Goal: Task Accomplishment & Management: Complete application form

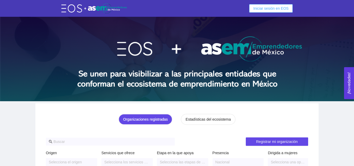
click at [285, 9] on span "Iniciar sesión en EOS" at bounding box center [271, 9] width 35 height 6
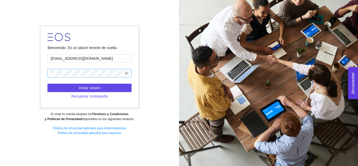
type input "adelrivero@startupchihuahua.com"
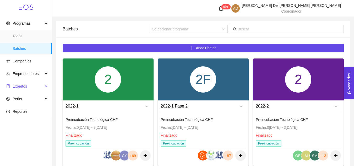
click at [23, 83] on span "Expertos" at bounding box center [24, 86] width 37 height 10
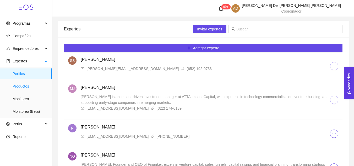
click at [23, 84] on span "Productos" at bounding box center [30, 86] width 35 height 10
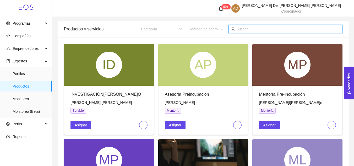
click at [288, 31] on input "text" at bounding box center [288, 29] width 103 height 6
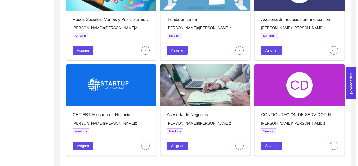
scroll to position [265, 0]
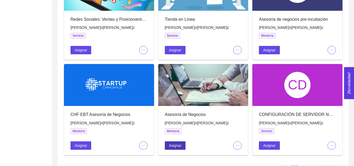
type input "juan pa"
click at [177, 143] on span "Asignar" at bounding box center [175, 146] width 12 height 6
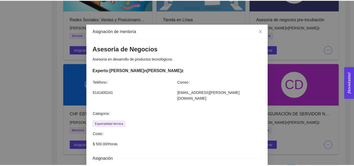
scroll to position [2, 0]
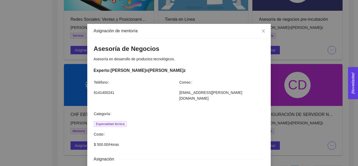
click at [306, 85] on div "Asignación de mentoría Asesoría de Negocios Asesoría en desarrollo de productos…" at bounding box center [179, 83] width 358 height 166
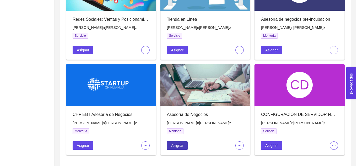
scroll to position [283, 0]
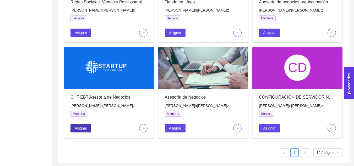
click at [83, 131] on button "Asignar" at bounding box center [81, 128] width 21 height 8
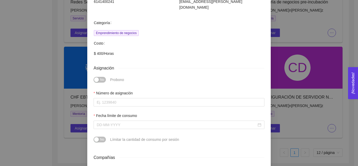
scroll to position [94, 0]
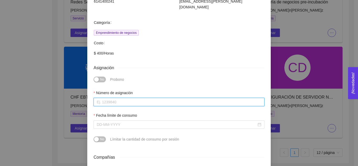
click at [134, 98] on input "Número de asignación" at bounding box center [179, 102] width 171 height 8
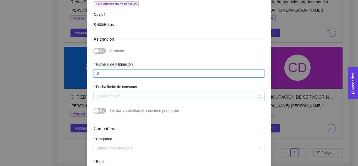
type input "0"
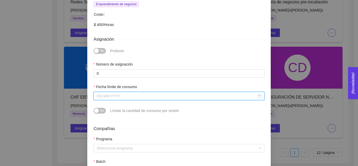
click at [133, 93] on input "Fecha límite de consumo" at bounding box center [177, 96] width 160 height 6
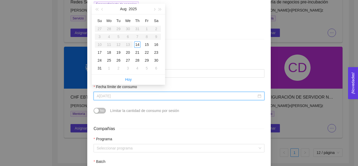
type input "August 16, 2025"
click at [154, 10] on button "button" at bounding box center [154, 9] width 6 height 10
type input "November 30, 2025"
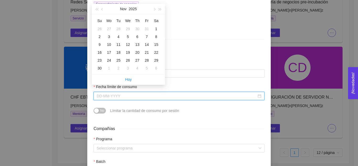
click at [102, 73] on div "Su Mo Tu We Th Fr Sa 26 27 28 29 30 31 1 2 3 4 5 6 7 8 9 10 11 12 13 14 15 16 1…" at bounding box center [128, 44] width 73 height 60
type input "October 31, 2025"
click at [155, 10] on button "button" at bounding box center [154, 9] width 6 height 10
type input "December 31, 2025"
click at [127, 62] on div "31" at bounding box center [128, 60] width 6 height 6
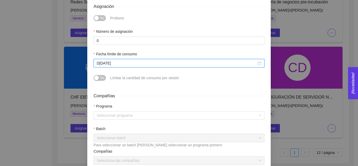
scroll to position [155, 0]
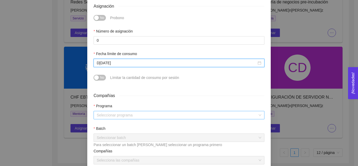
click at [125, 111] on input "search" at bounding box center [177, 115] width 161 height 8
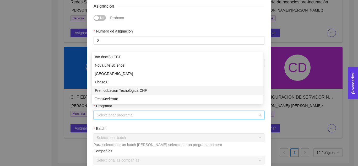
click at [122, 94] on div "Preincubación Tecnológica CHF" at bounding box center [177, 90] width 171 height 8
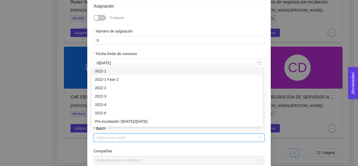
click at [122, 134] on input "search" at bounding box center [177, 138] width 161 height 8
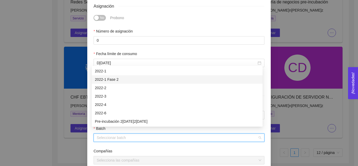
click at [110, 78] on div "2022-1 Fase 2" at bounding box center [177, 80] width 165 height 6
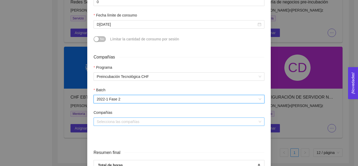
scroll to position [194, 0]
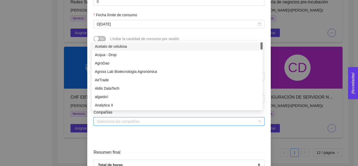
click at [113, 119] on input "search" at bounding box center [177, 121] width 161 height 8
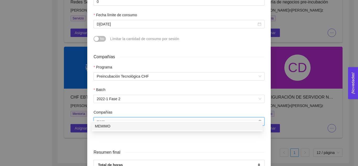
type input "memi"
click at [117, 126] on div "MEMIMO" at bounding box center [177, 126] width 165 height 6
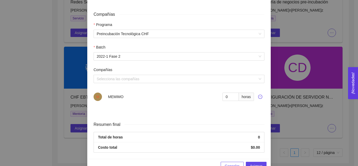
scroll to position [236, 0]
click at [232, 93] on input "1" at bounding box center [231, 97] width 16 height 8
click at [232, 93] on input "2" at bounding box center [231, 97] width 16 height 8
click at [232, 93] on input "3" at bounding box center [231, 97] width 16 height 8
type input "4"
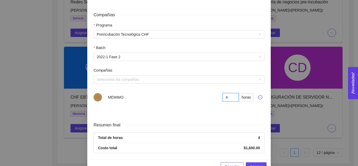
click at [232, 93] on input "4" at bounding box center [231, 97] width 16 height 8
click at [253, 164] on span "Asignar" at bounding box center [256, 167] width 12 height 6
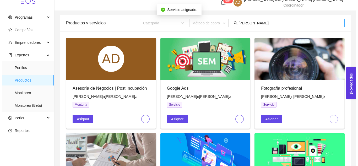
scroll to position [0, 0]
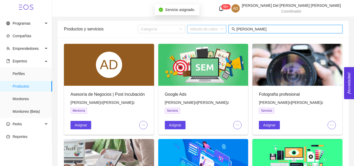
drag, startPoint x: 264, startPoint y: 27, endPoint x: 223, endPoint y: 32, distance: 41.0
click at [223, 32] on div "Categoría Método de cobro juan pa" at bounding box center [240, 29] width 205 height 8
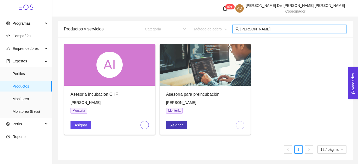
type input "eugenio"
click at [176, 127] on span "Asignar" at bounding box center [176, 125] width 12 height 6
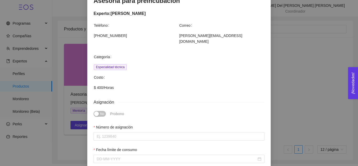
scroll to position [51, 0]
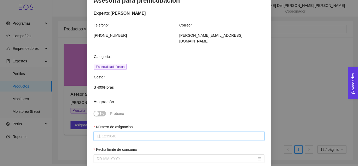
click at [138, 132] on input "Número de asignación" at bounding box center [179, 136] width 171 height 8
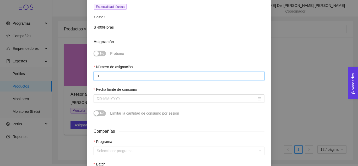
scroll to position [111, 0]
type input "0"
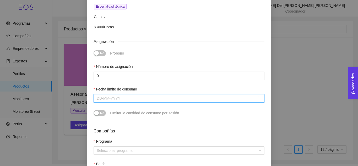
click at [140, 95] on input "Fecha límite de consumo" at bounding box center [177, 98] width 160 height 6
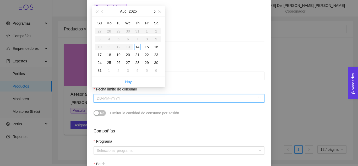
click at [154, 10] on button "button" at bounding box center [154, 11] width 6 height 10
type input "December 2, 2025"
type input "November 1, 2025"
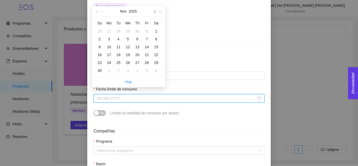
click at [156, 9] on button "button" at bounding box center [154, 11] width 6 height 10
type input "January 5, 2026"
type input "December 31, 2025"
click at [126, 60] on div "31" at bounding box center [128, 63] width 6 height 6
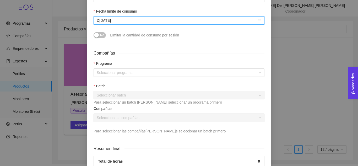
scroll to position [189, 0]
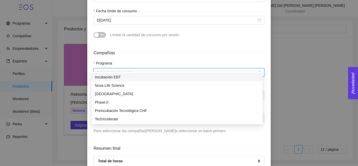
click at [113, 68] on input "search" at bounding box center [177, 72] width 161 height 8
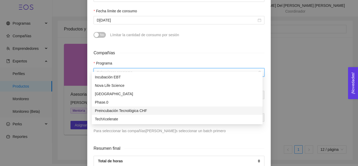
click at [125, 110] on div "Preincubación Tecnológica CHF" at bounding box center [177, 111] width 165 height 6
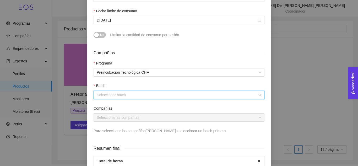
click at [123, 91] on input "search" at bounding box center [177, 95] width 161 height 8
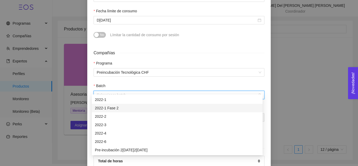
click at [118, 108] on div "2022-1 Fase 2" at bounding box center [177, 108] width 165 height 6
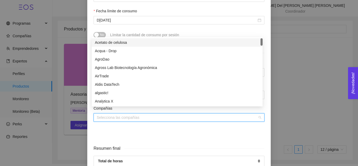
click at [116, 114] on input "search" at bounding box center [177, 118] width 161 height 8
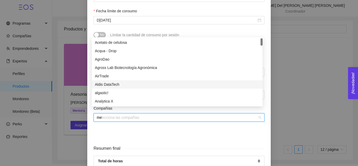
type input "mem"
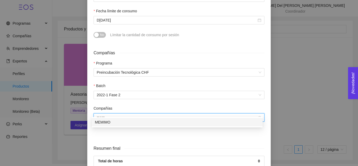
click at [138, 124] on div "MEMIMO" at bounding box center [177, 122] width 165 height 6
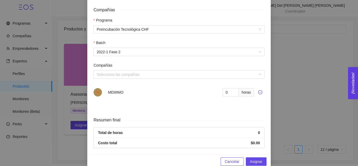
scroll to position [233, 0]
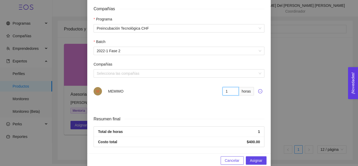
click at [232, 87] on input "1" at bounding box center [231, 91] width 16 height 8
click at [232, 87] on input "2" at bounding box center [231, 91] width 16 height 8
click at [232, 87] on input "3" at bounding box center [231, 91] width 16 height 8
type input "4"
click at [232, 87] on input "4" at bounding box center [231, 91] width 16 height 8
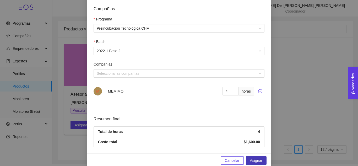
click at [254, 158] on span "Asignar" at bounding box center [256, 161] width 12 height 6
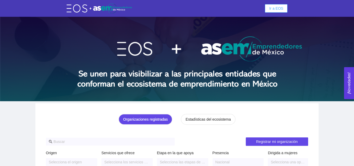
click at [281, 8] on span "Ir a EOS" at bounding box center [276, 9] width 14 height 6
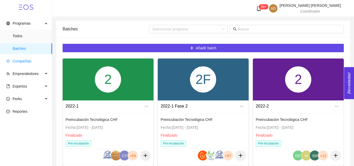
click at [23, 58] on span "Compañías" at bounding box center [27, 61] width 42 height 10
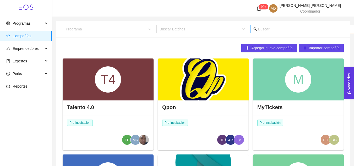
scroll to position [0, 7]
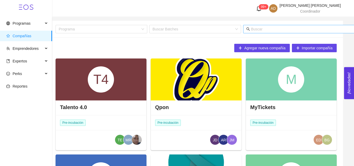
click at [274, 32] on input "text" at bounding box center [302, 29] width 103 height 6
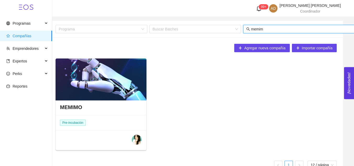
type input "memim"
click at [108, 84] on div at bounding box center [101, 79] width 91 height 42
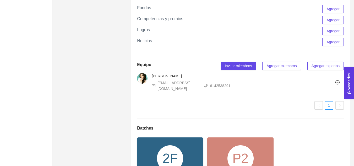
scroll to position [302, 0]
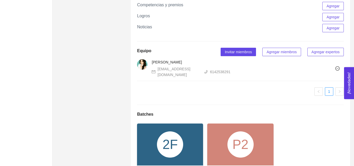
click at [272, 55] on span "Agregar miembros" at bounding box center [282, 52] width 30 height 6
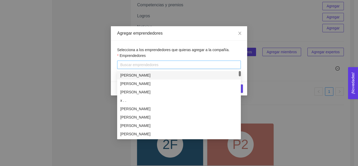
click at [184, 65] on div at bounding box center [179, 65] width 121 height 6
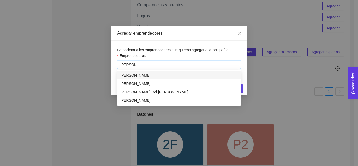
type input "andrea de"
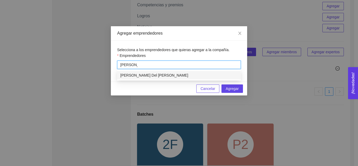
click at [180, 74] on div "[PERSON_NAME] Del [PERSON_NAME]" at bounding box center [178, 75] width 117 height 6
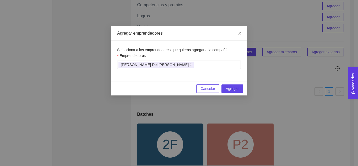
click at [225, 45] on div "Selecciona a los emprendedores que quieras agregar a la compañía. Emprendedores…" at bounding box center [179, 61] width 136 height 41
click at [232, 90] on span "Agregar" at bounding box center [232, 89] width 13 height 6
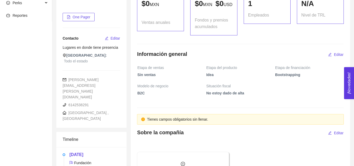
scroll to position [0, 0]
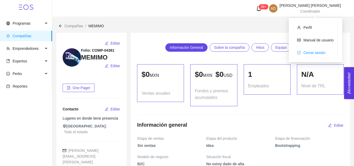
click at [313, 53] on span "Cerrar sesión" at bounding box center [315, 53] width 22 height 4
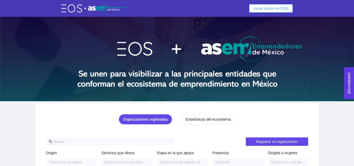
click at [277, 7] on span "Iniciar sesión en EOS" at bounding box center [271, 9] width 35 height 6
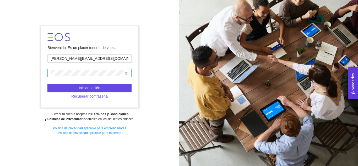
type input "andrea.1611@live.com.mx"
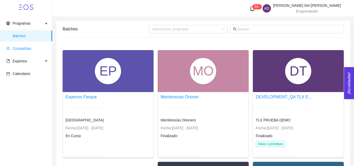
click at [23, 46] on span "Compañías" at bounding box center [22, 48] width 19 height 4
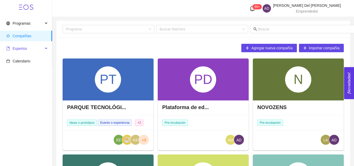
click at [23, 50] on span "Expertos" at bounding box center [20, 48] width 14 height 4
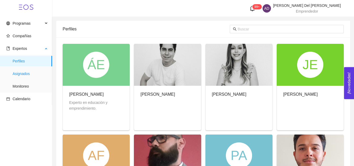
click at [29, 75] on span "Asignados" at bounding box center [30, 73] width 35 height 10
